Goal: Navigation & Orientation: Find specific page/section

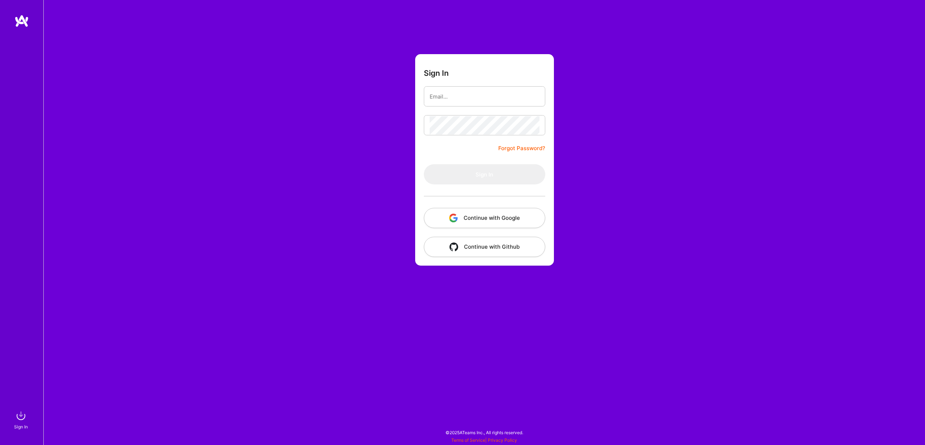
click at [473, 214] on button "Continue with Google" at bounding box center [484, 218] width 121 height 20
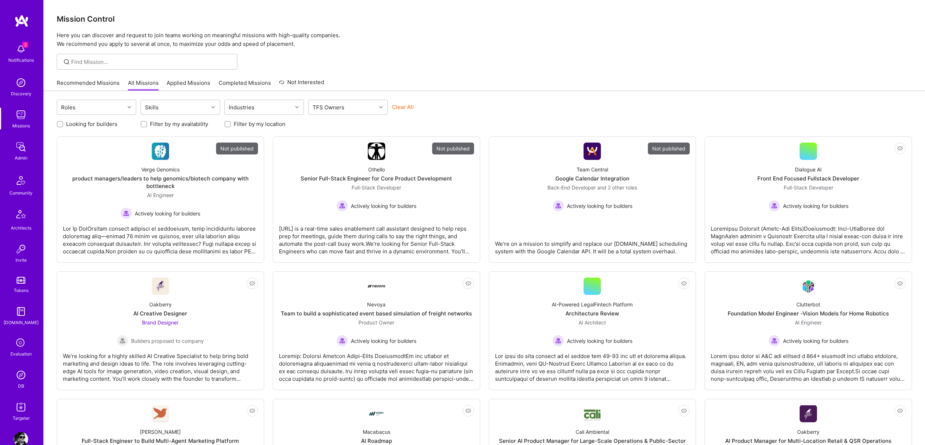
click at [21, 404] on img at bounding box center [21, 407] width 14 height 14
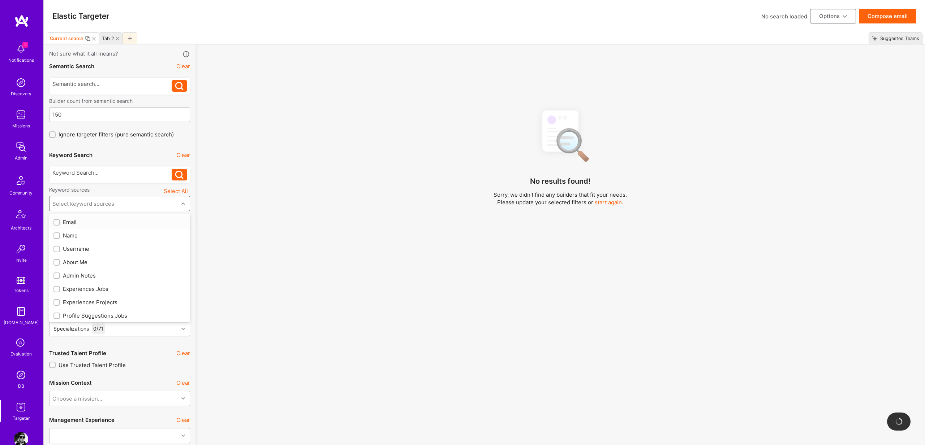
click at [104, 200] on div "Select keyword sources" at bounding box center [83, 204] width 62 height 8
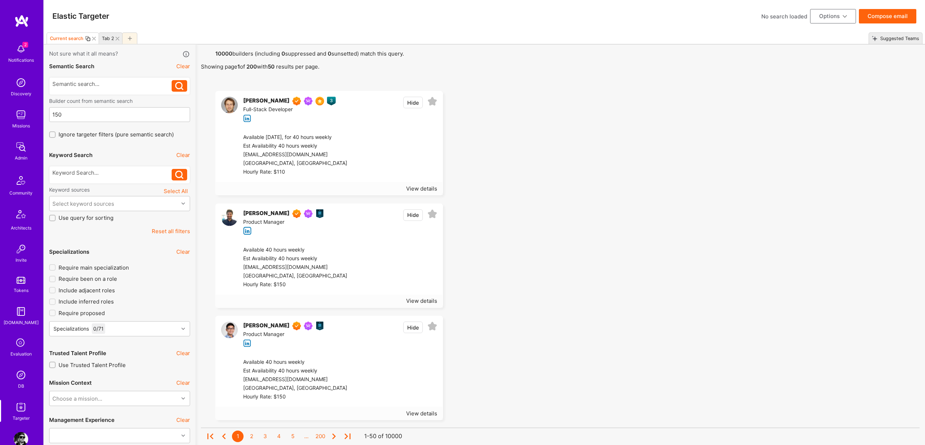
click at [20, 438] on img at bounding box center [21, 439] width 14 height 14
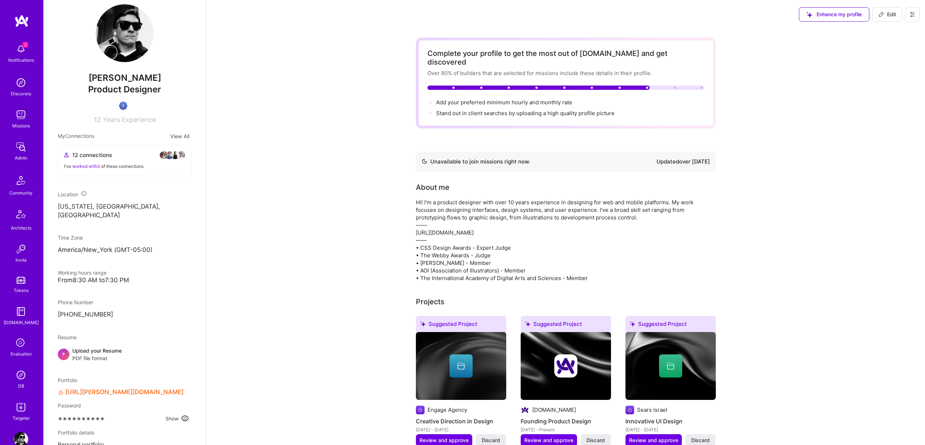
scroll to position [206, 0]
